Goal: Use online tool/utility: Utilize a website feature to perform a specific function

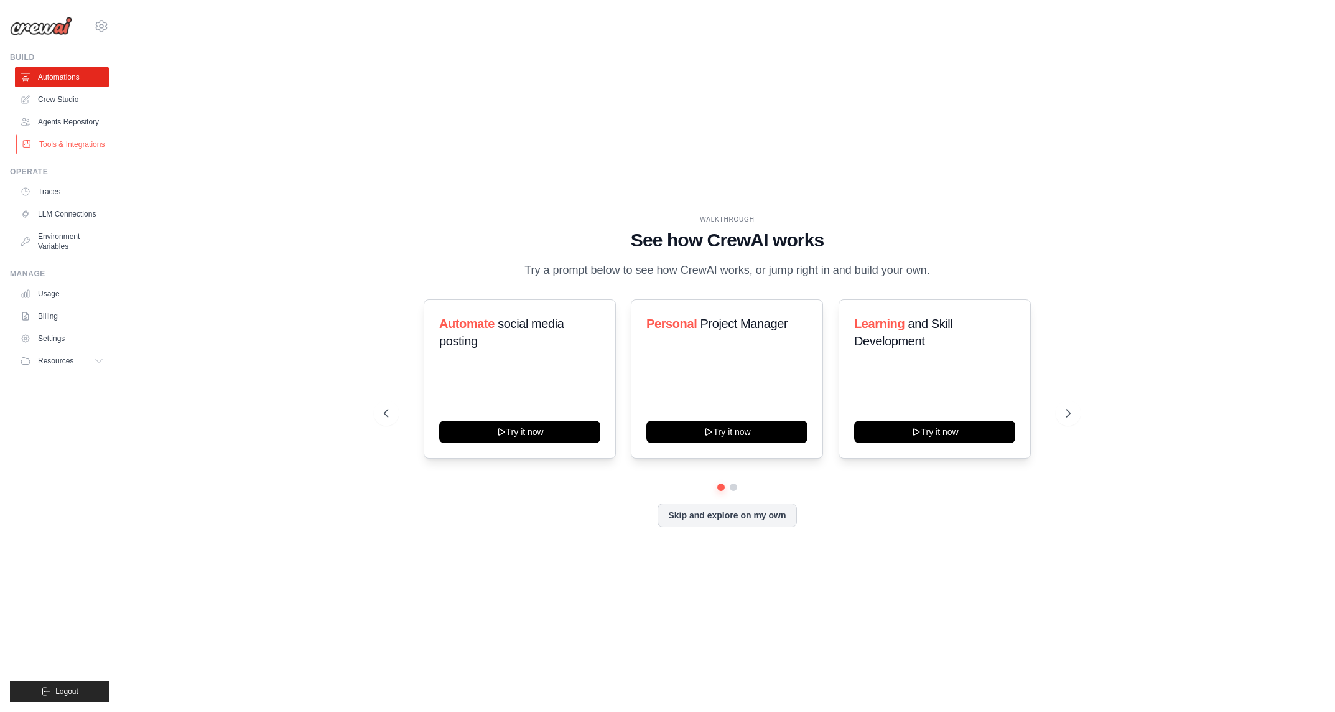
click at [84, 147] on link "Tools & Integrations" at bounding box center [63, 144] width 94 height 20
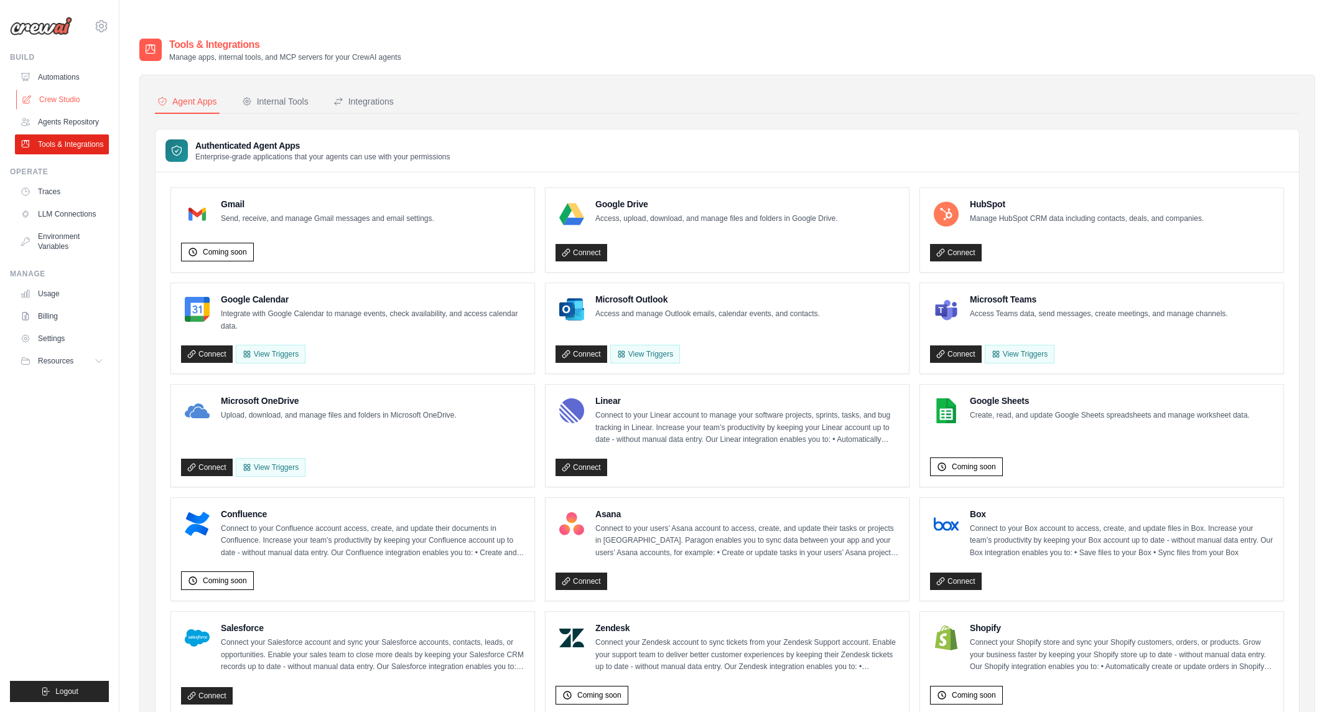
click at [64, 101] on link "Crew Studio" at bounding box center [63, 100] width 94 height 20
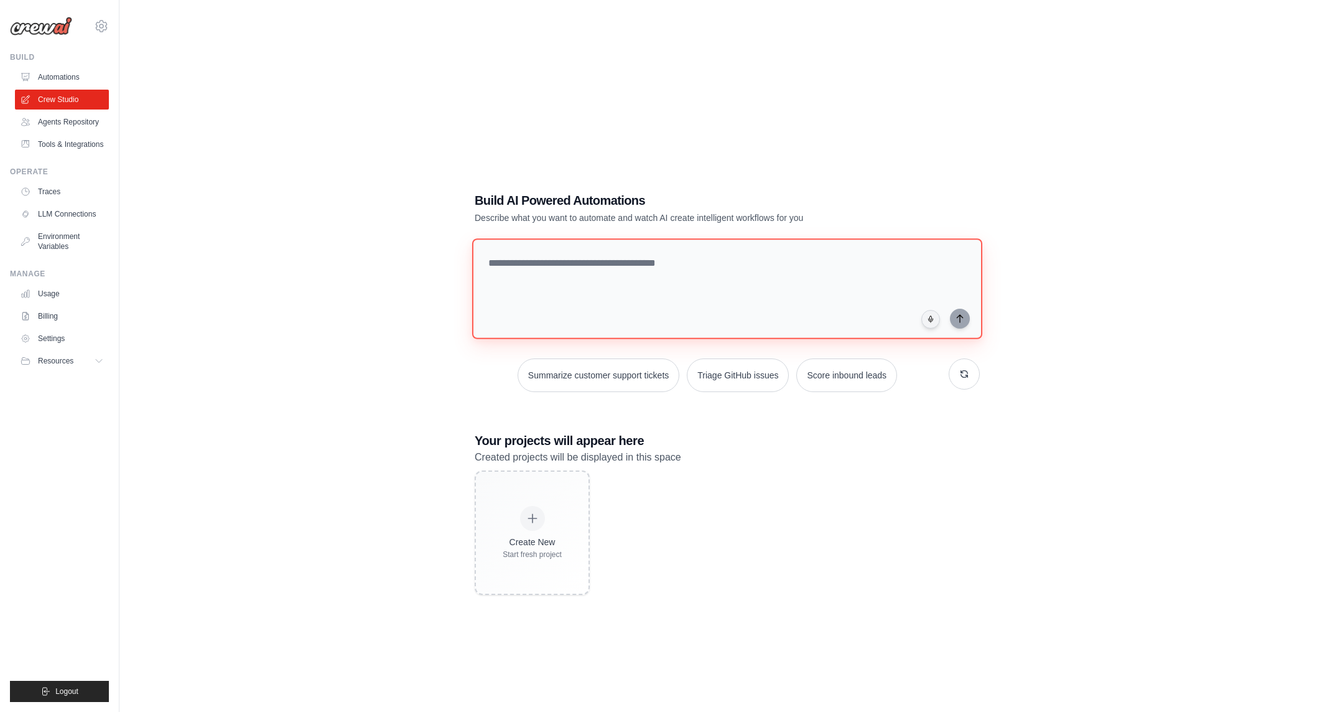
click at [508, 238] on textarea at bounding box center [727, 288] width 510 height 101
paste textarea "**********"
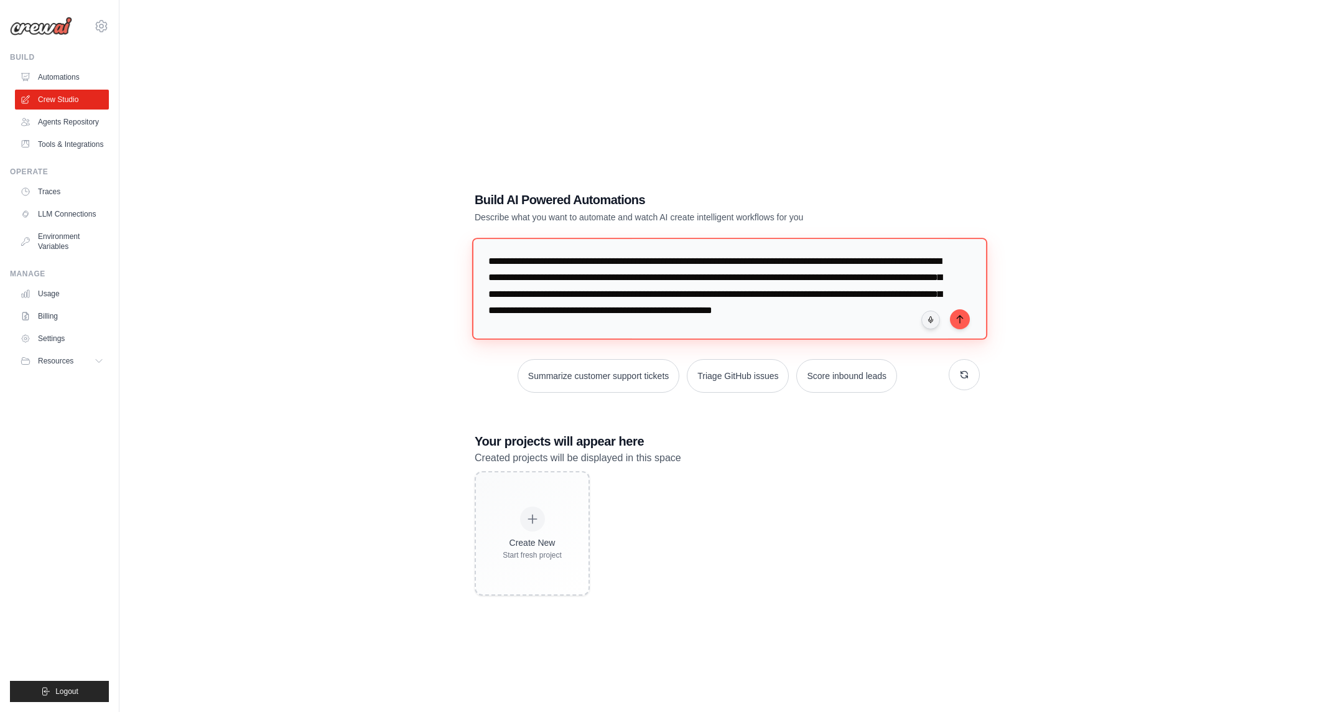
scroll to position [105, 0]
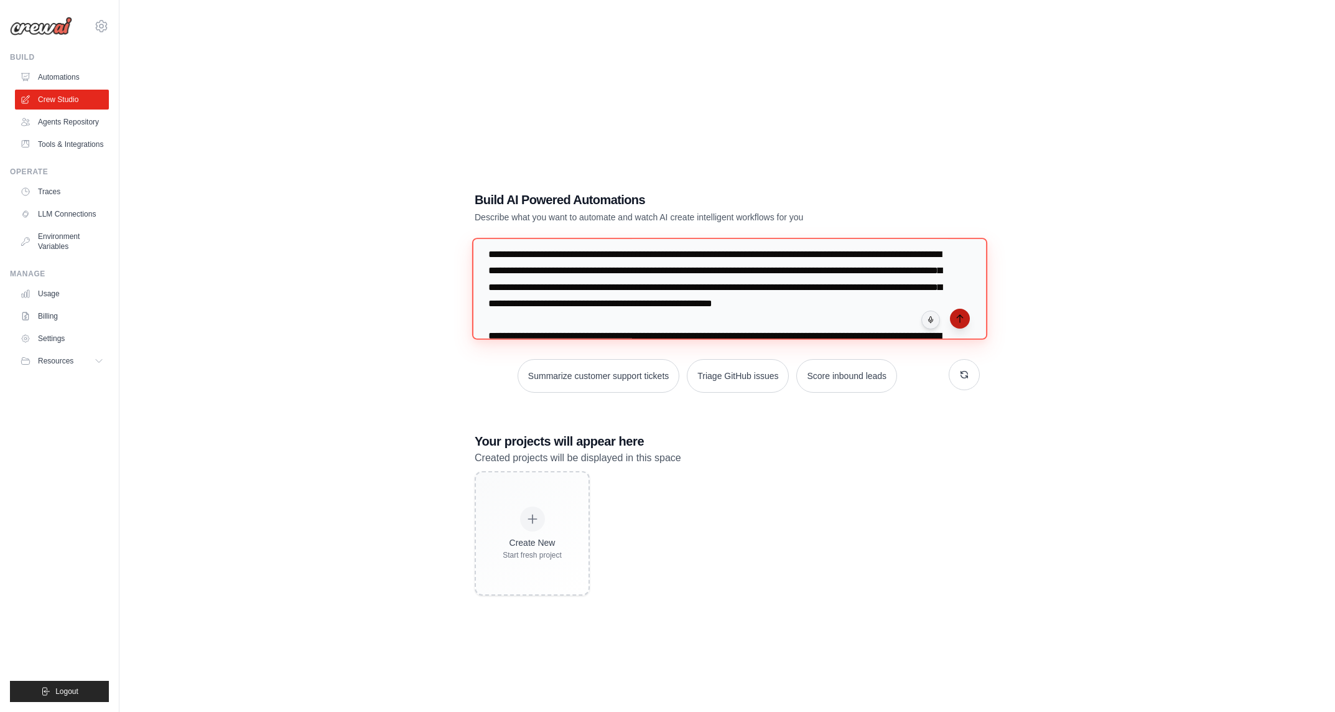
type textarea "**********"
click at [962, 315] on icon "submit" at bounding box center [960, 318] width 6 height 7
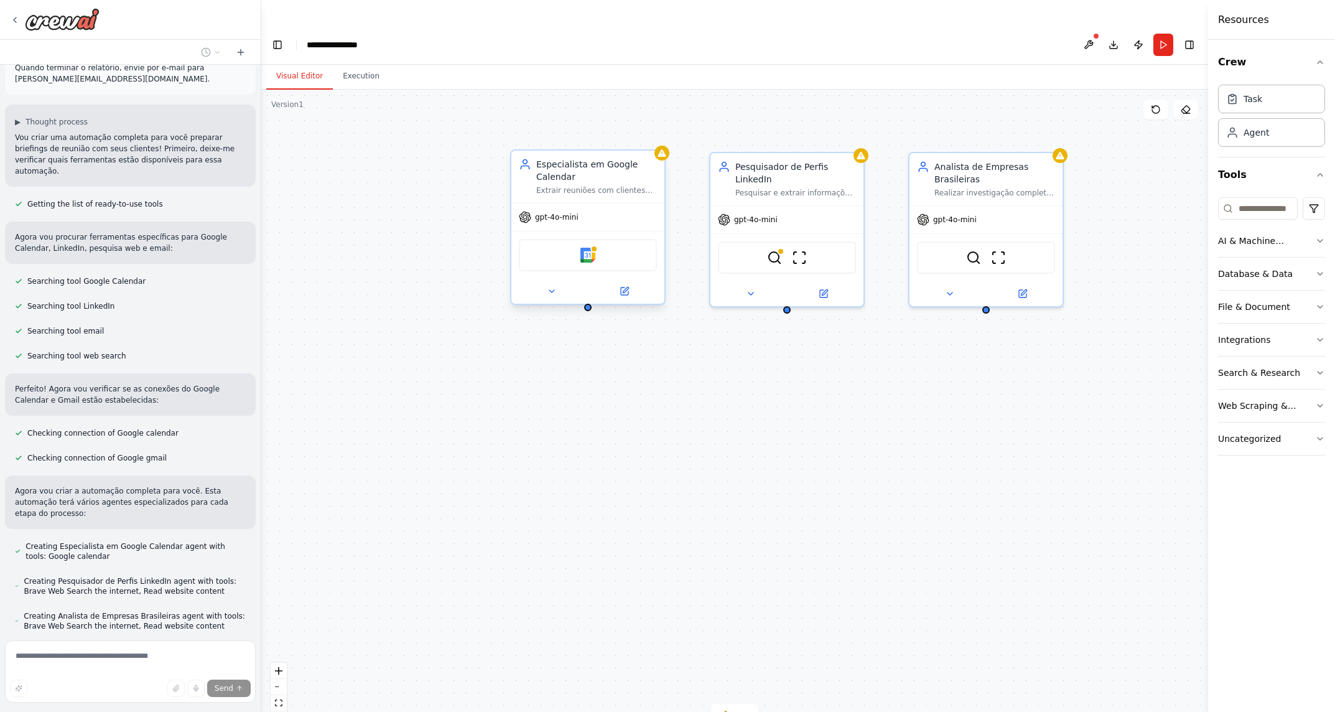
scroll to position [368, 0]
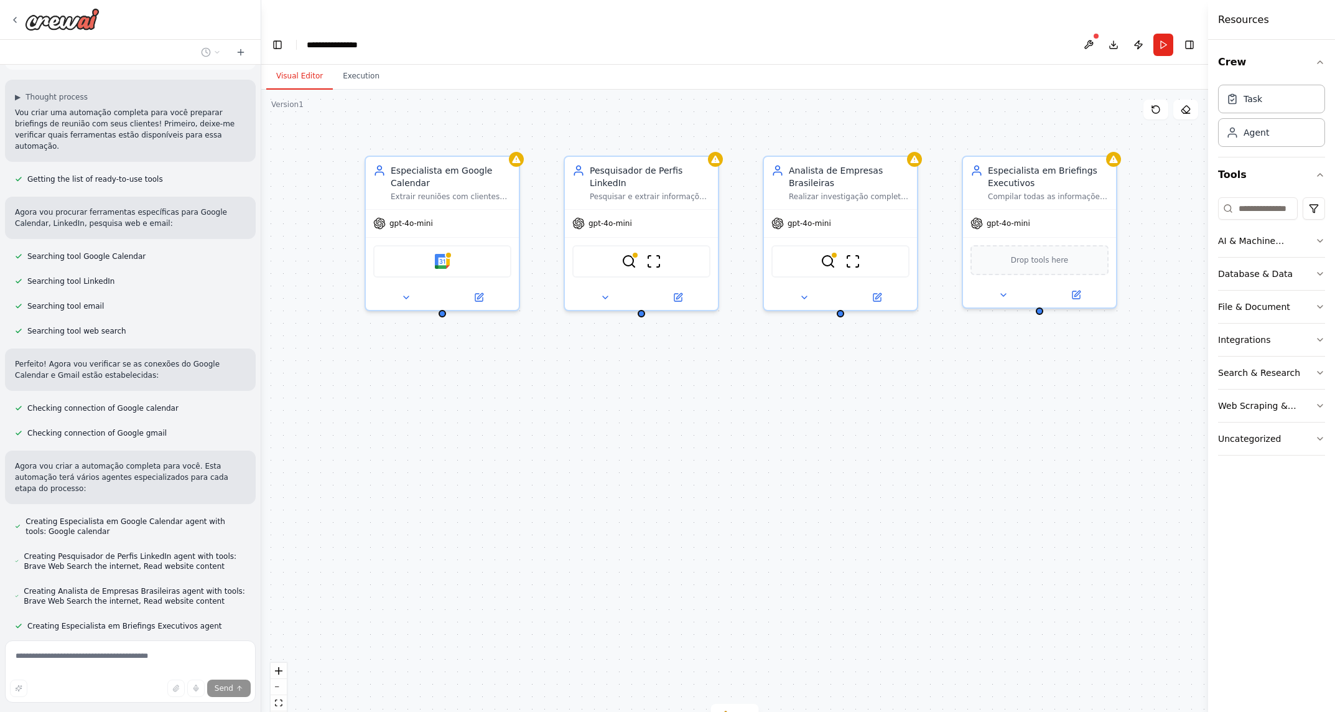
drag, startPoint x: 672, startPoint y: 395, endPoint x: 529, endPoint y: 400, distance: 143.8
click at [529, 400] on div "Especialista em Google Calendar Extrair reuniões com clientes externos da agend…" at bounding box center [734, 413] width 947 height 647
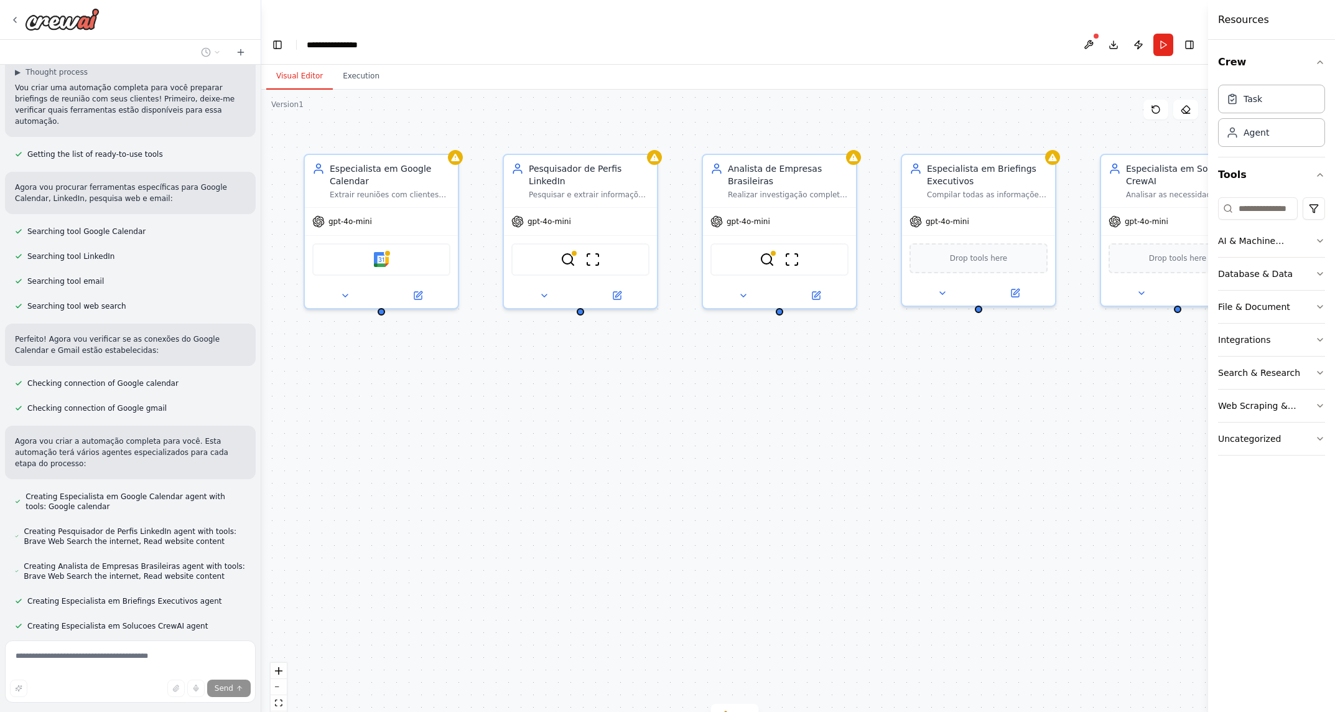
drag, startPoint x: 722, startPoint y: 399, endPoint x: 659, endPoint y: 396, distance: 62.3
click at [659, 396] on div "Especialista em Google Calendar Extrair reuniões com clientes externos da agend…" at bounding box center [734, 413] width 947 height 647
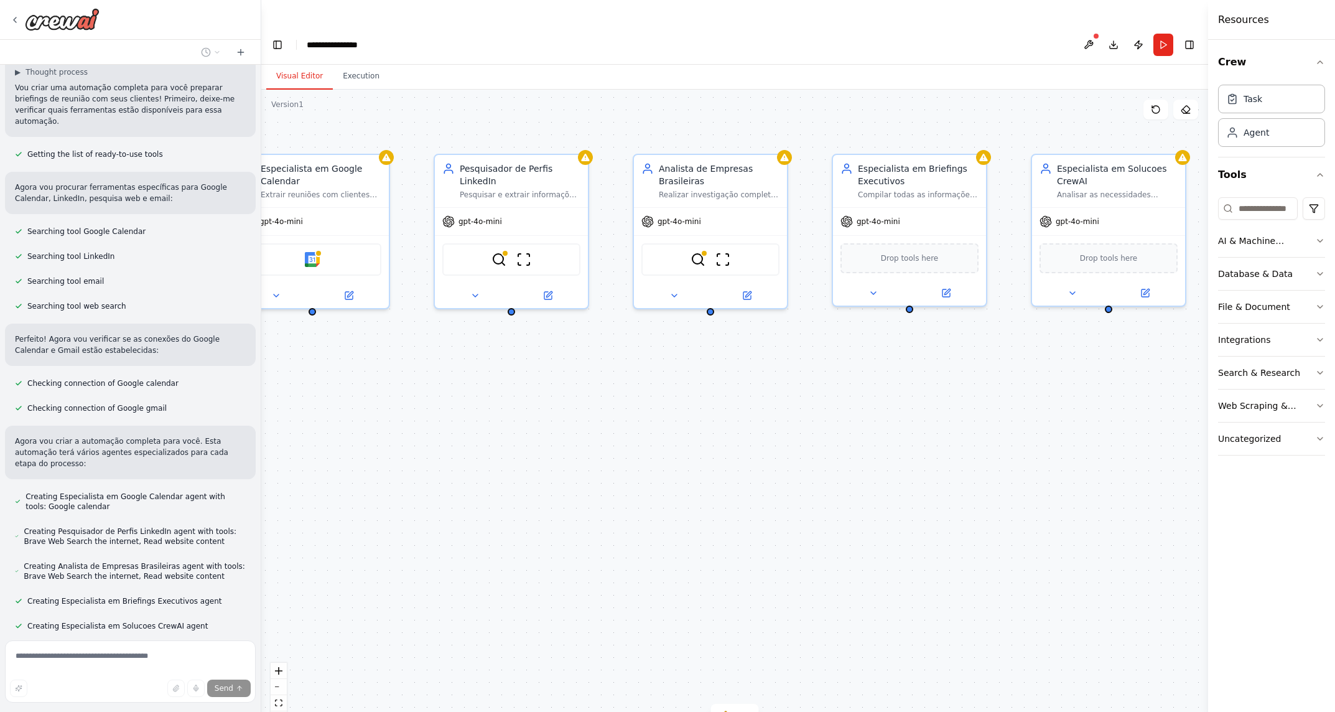
scroll to position [418, 0]
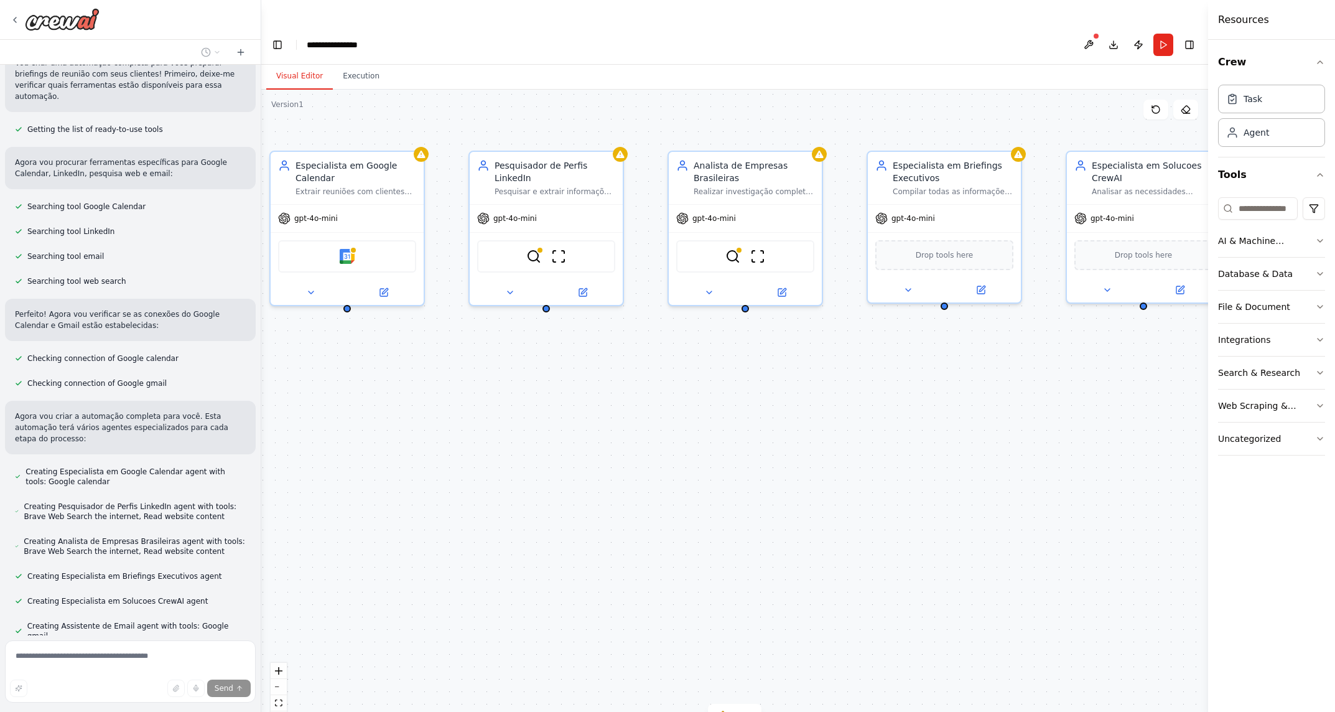
drag, startPoint x: 985, startPoint y: 406, endPoint x: 952, endPoint y: 403, distance: 33.1
click at [952, 403] on div "Especialista em Google Calendar Extrair reuniões com clientes externos da agend…" at bounding box center [734, 413] width 947 height 647
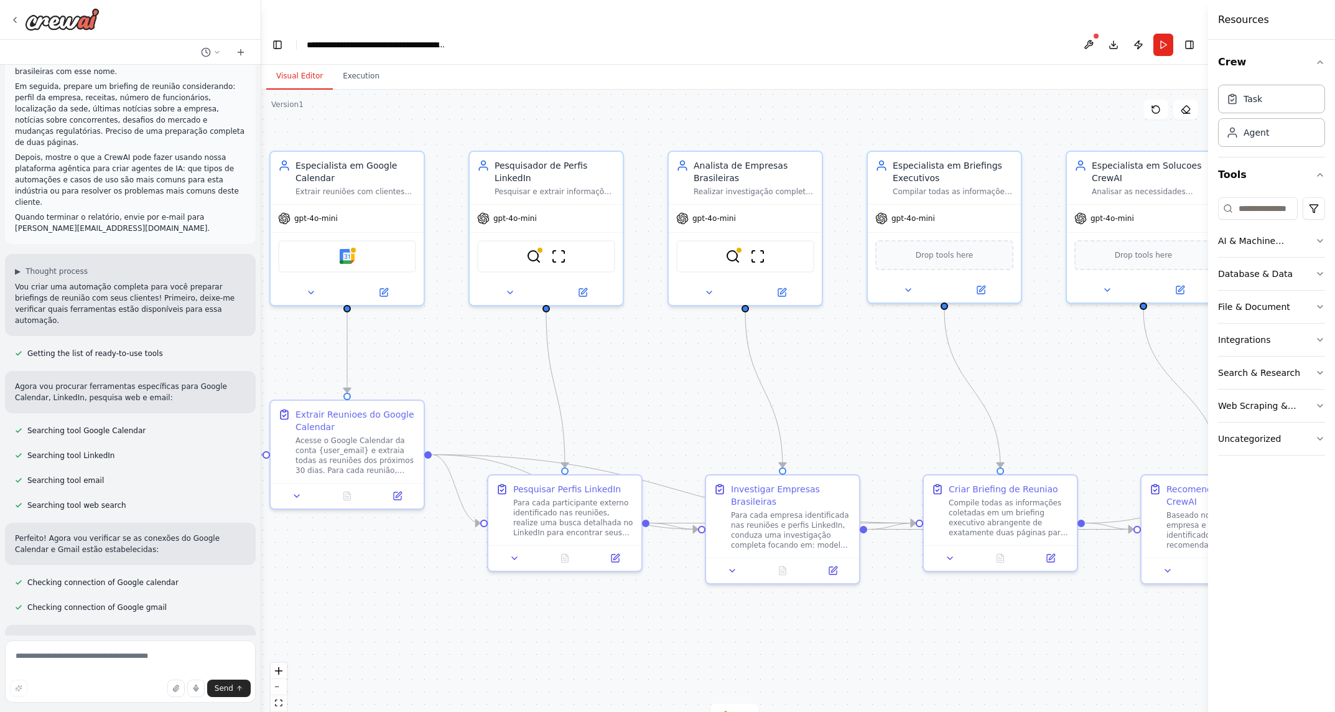
scroll to position [0, 0]
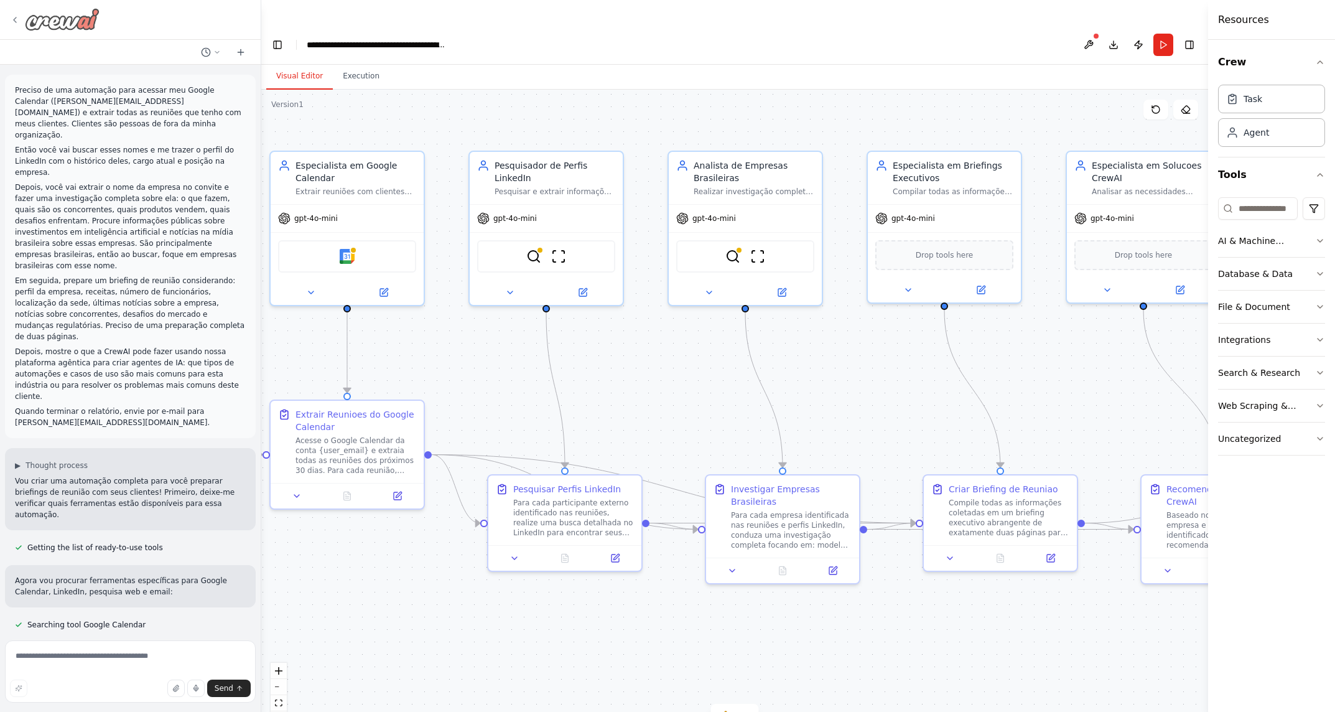
click at [14, 22] on icon at bounding box center [15, 20] width 10 height 10
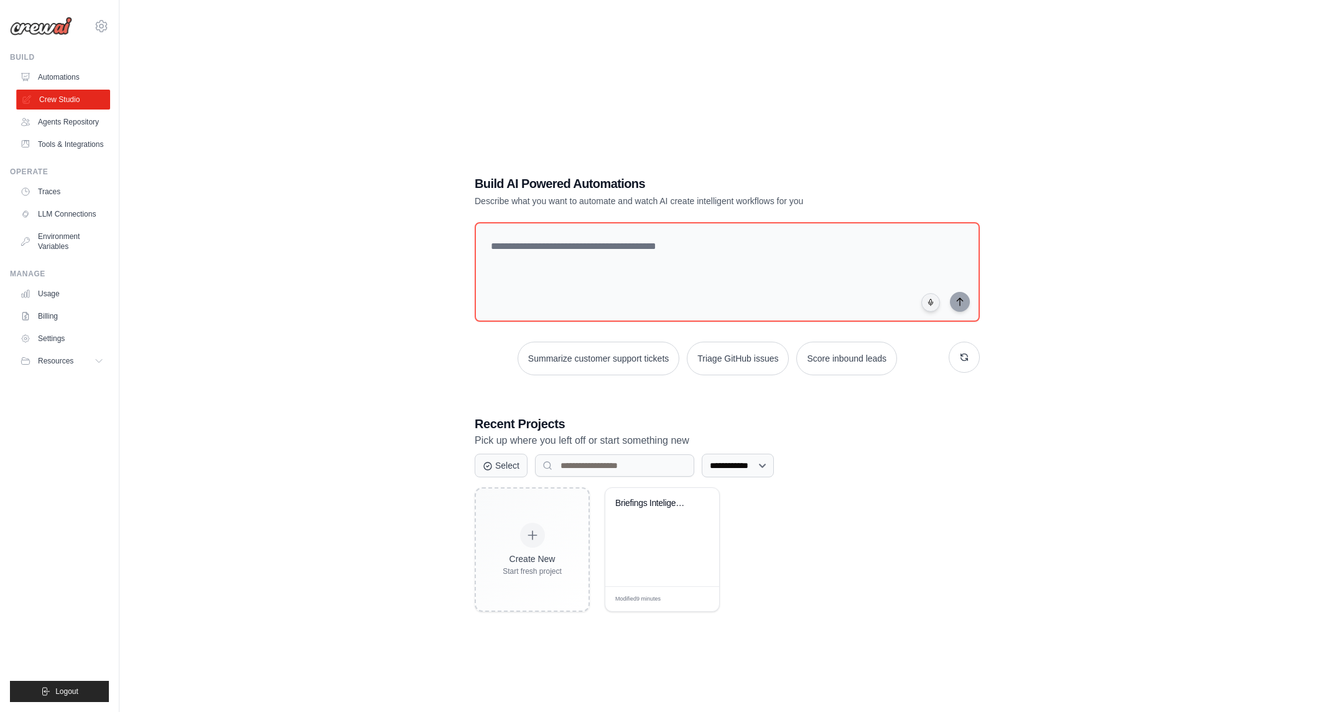
click at [54, 101] on link "Crew Studio" at bounding box center [63, 100] width 94 height 20
click at [56, 686] on span "Logout" at bounding box center [66, 691] width 23 height 10
